Goal: Task Accomplishment & Management: Complete application form

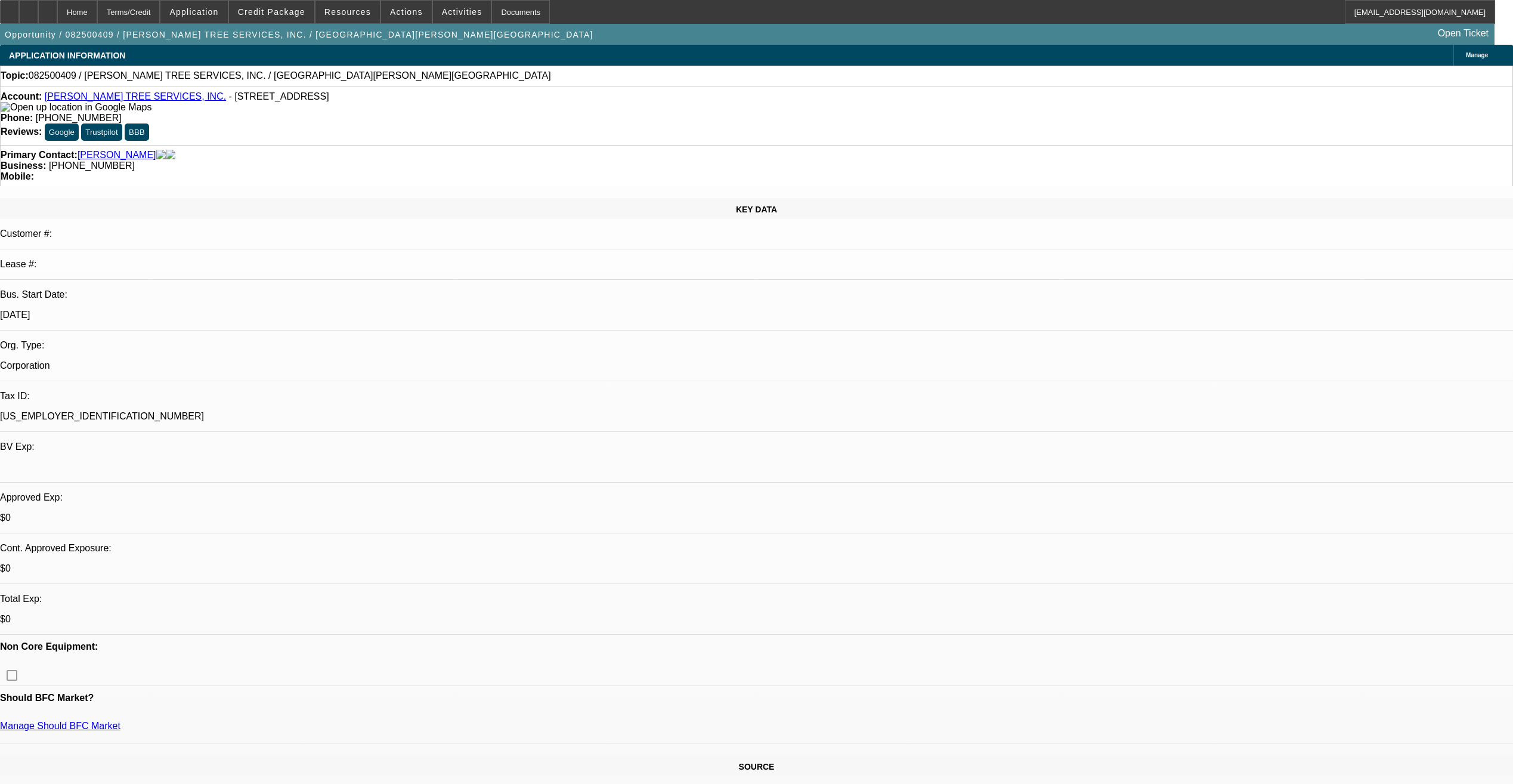
select select "0"
select select "2"
select select "0.1"
select select "4"
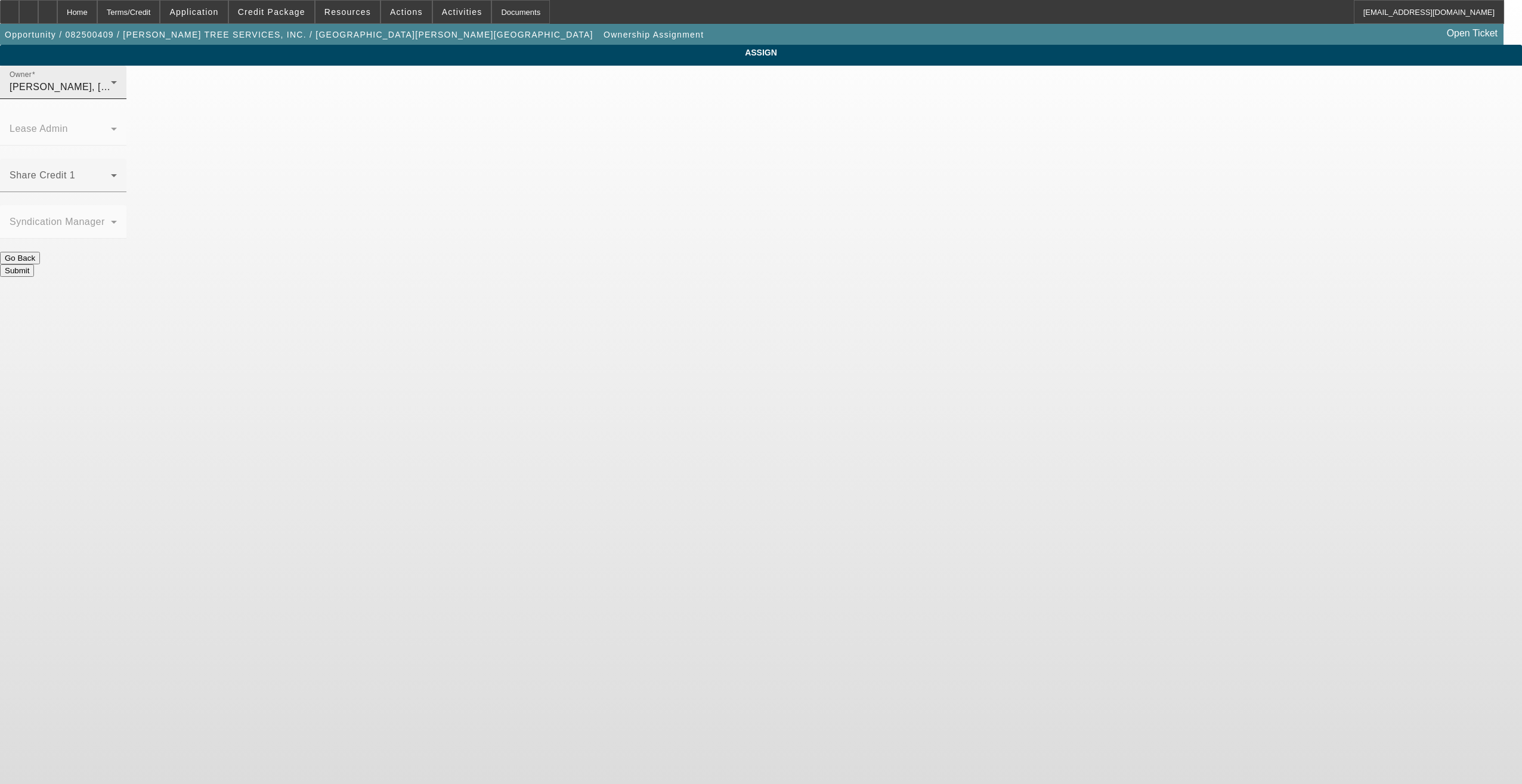
click at [111, 94] on div "[PERSON_NAME], [PERSON_NAME] (Lvl 6)" at bounding box center [60, 87] width 101 height 14
click at [658, 134] on mat-option "[PERSON_NAME] (Lvl 6)" at bounding box center [675, 127] width 156 height 29
click at [668, 251] on div "Go Back" at bounding box center [761, 258] width 1522 height 12
click at [127, 192] on div at bounding box center [63, 198] width 127 height 13
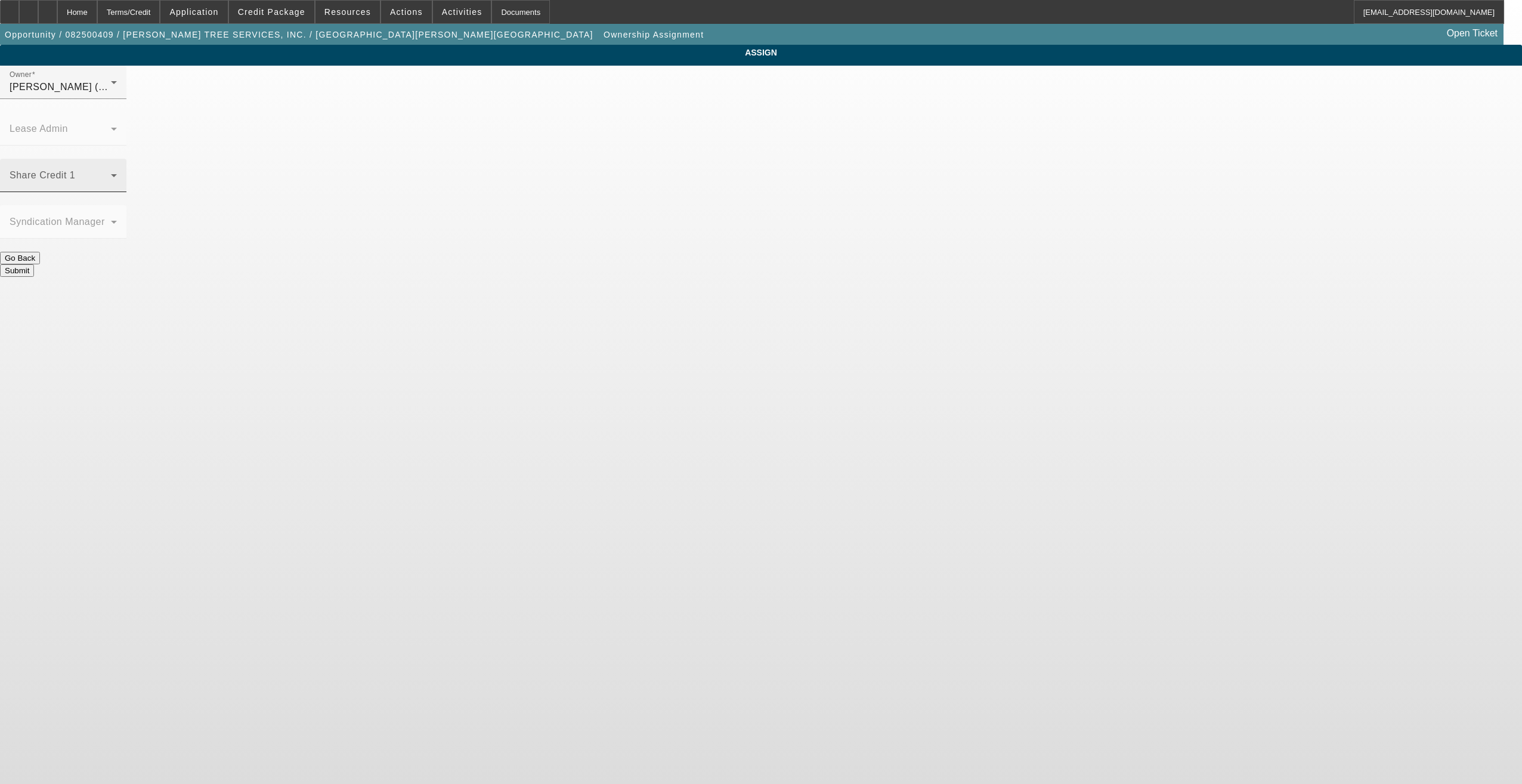
click at [111, 173] on span at bounding box center [60, 180] width 101 height 14
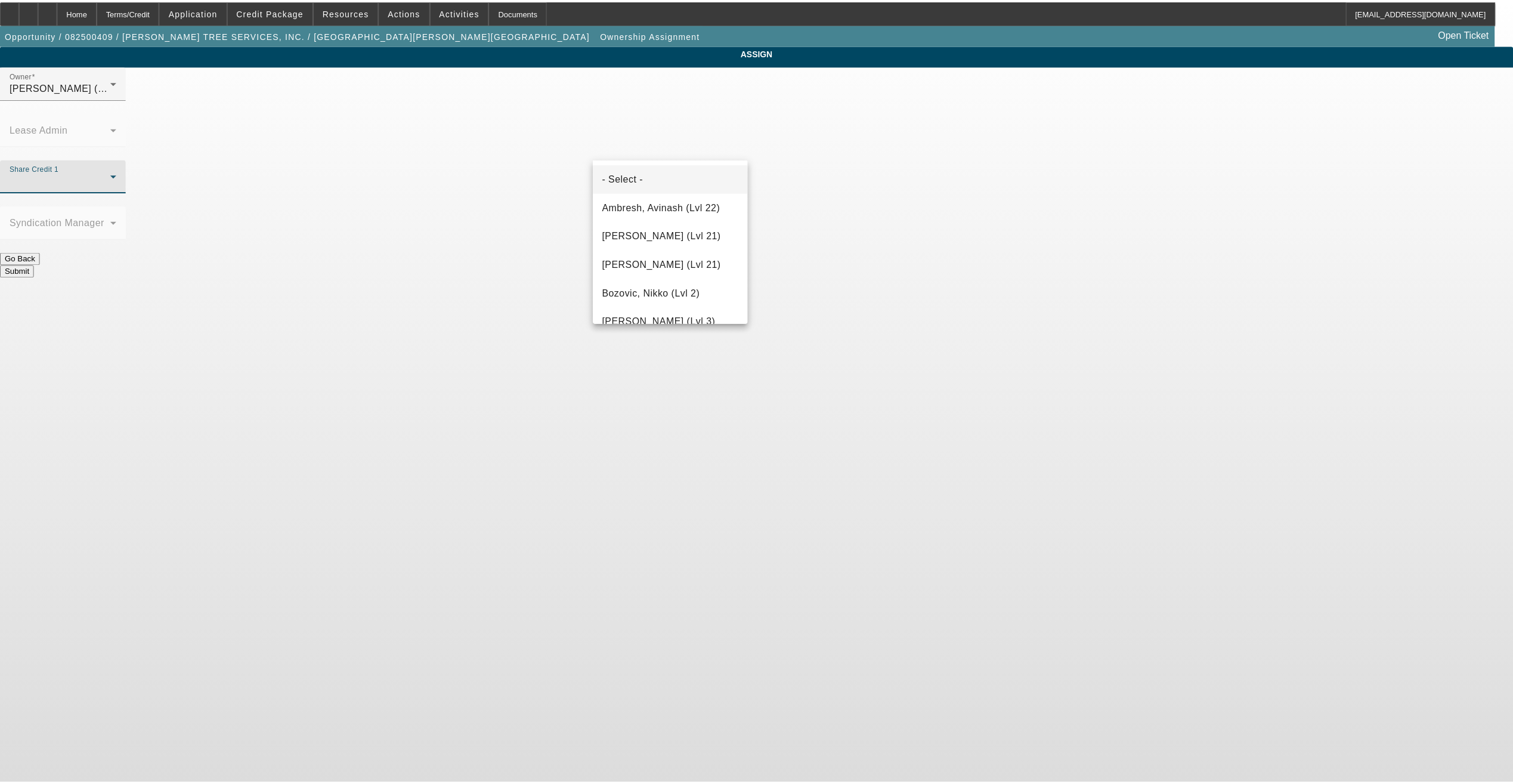
scroll to position [1673, 0]
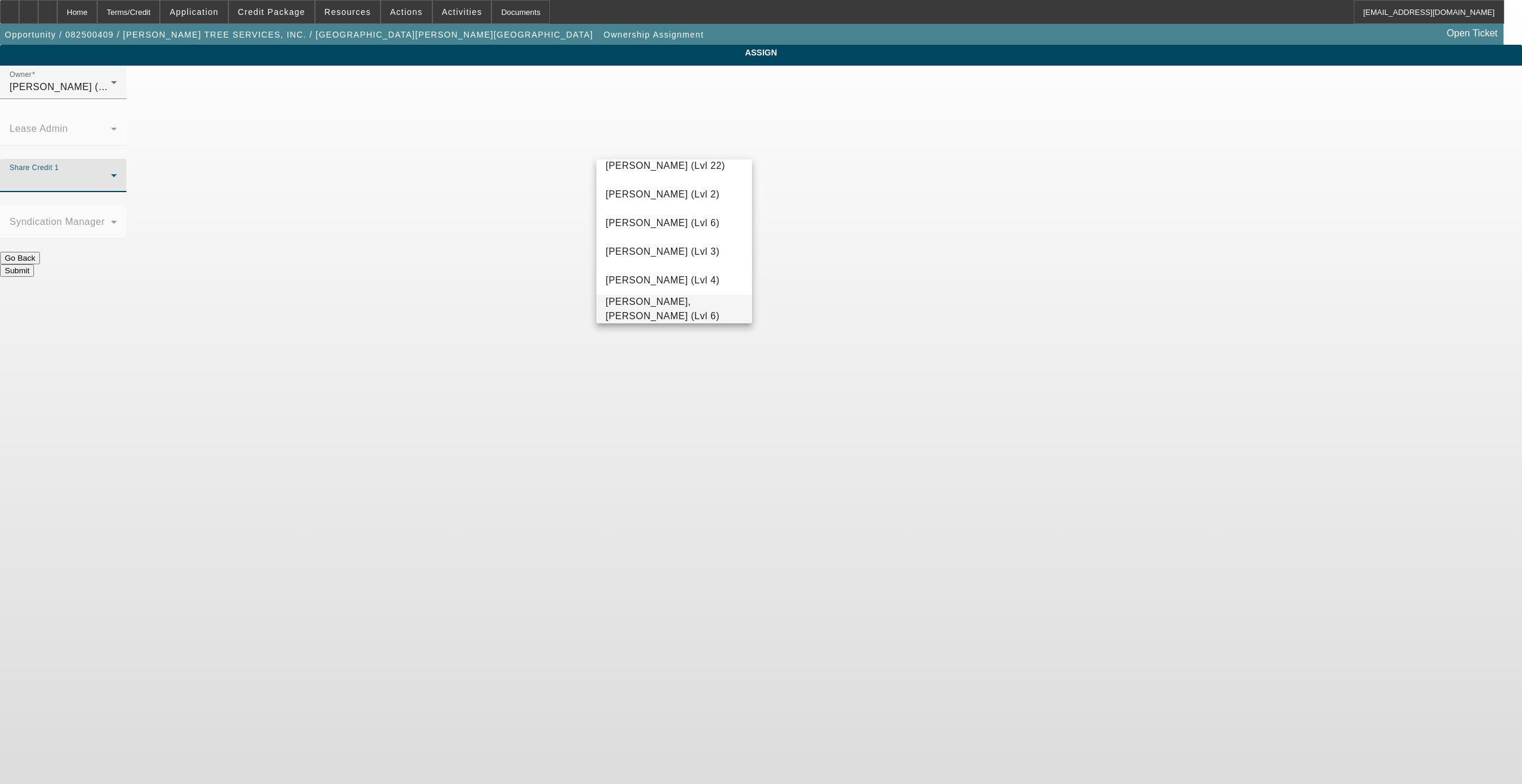
click at [659, 310] on span "[PERSON_NAME], [PERSON_NAME] (Lvl 6)" at bounding box center [675, 309] width 137 height 29
click at [34, 264] on button "Submit" at bounding box center [17, 270] width 34 height 12
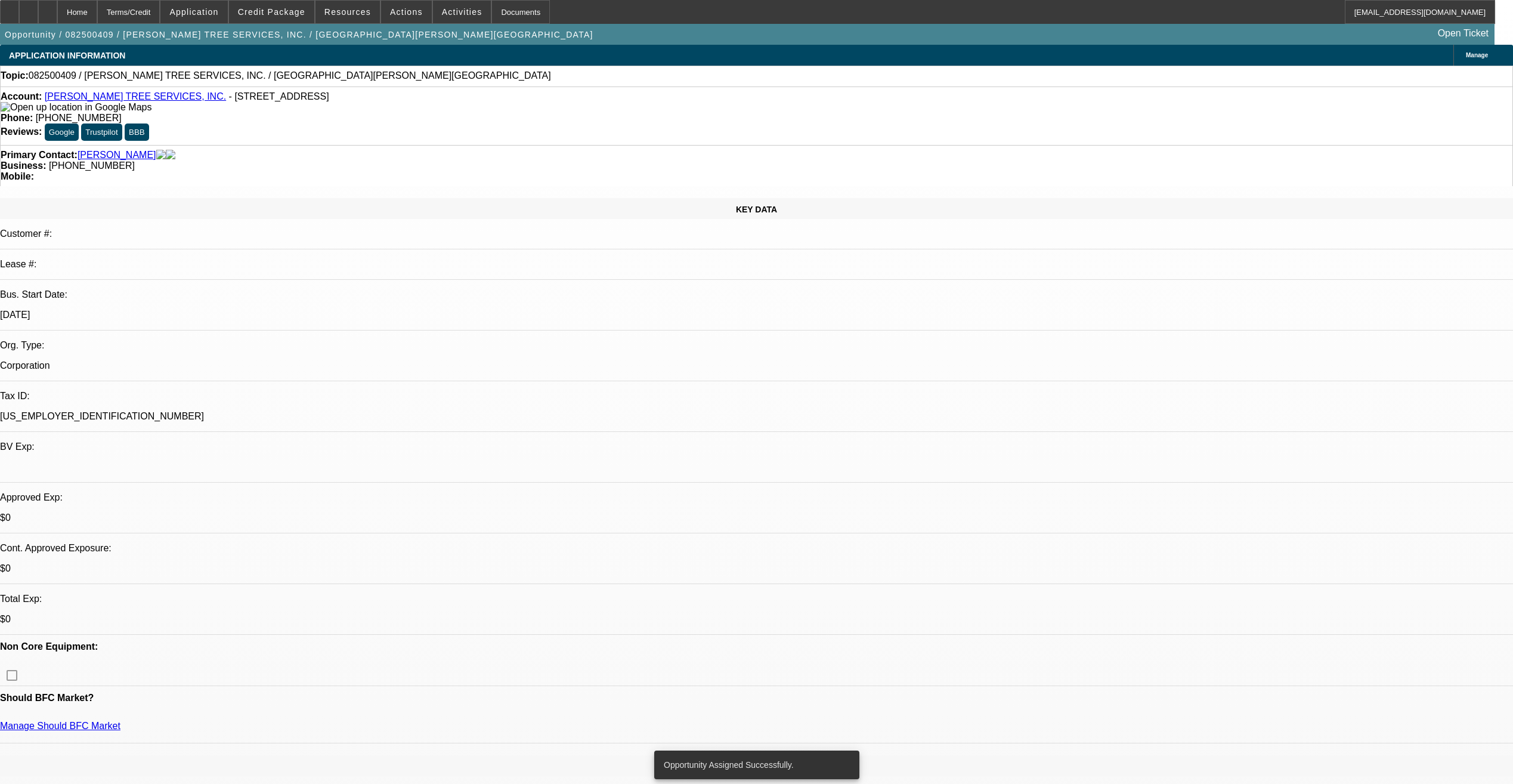
select select "0"
select select "2"
select select "0.1"
select select "4"
